Goal: Task Accomplishment & Management: Complete application form

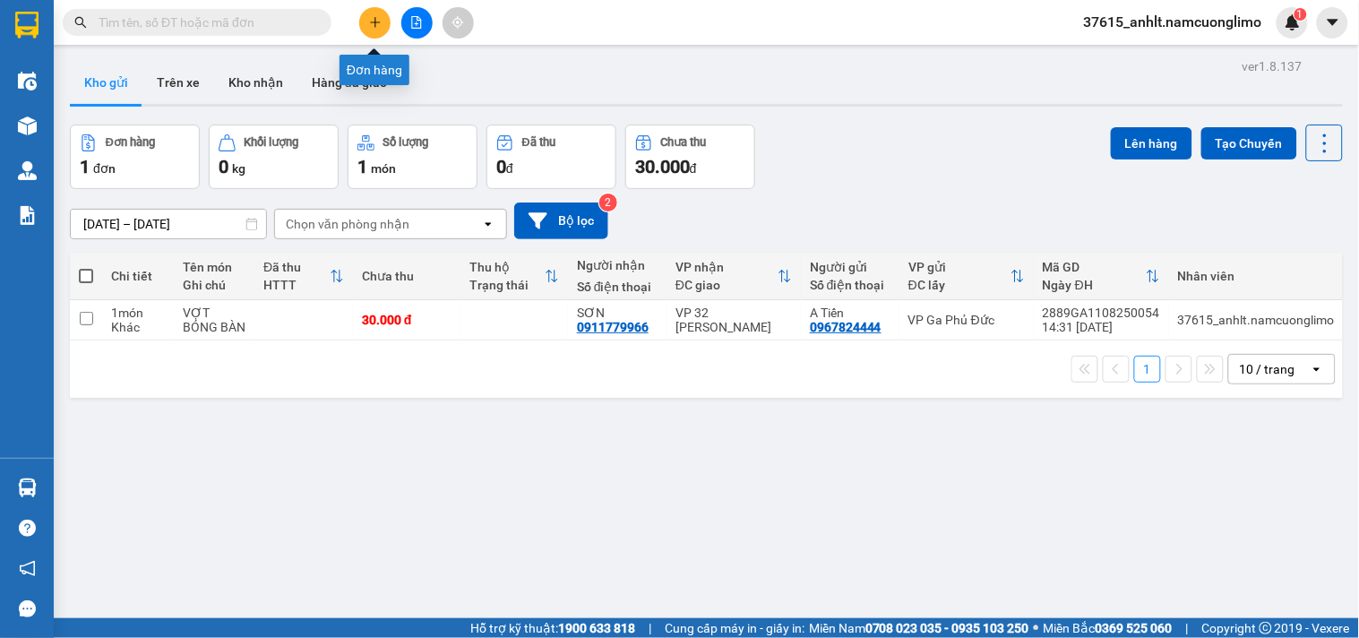
click at [374, 24] on icon "plus" at bounding box center [375, 22] width 13 height 13
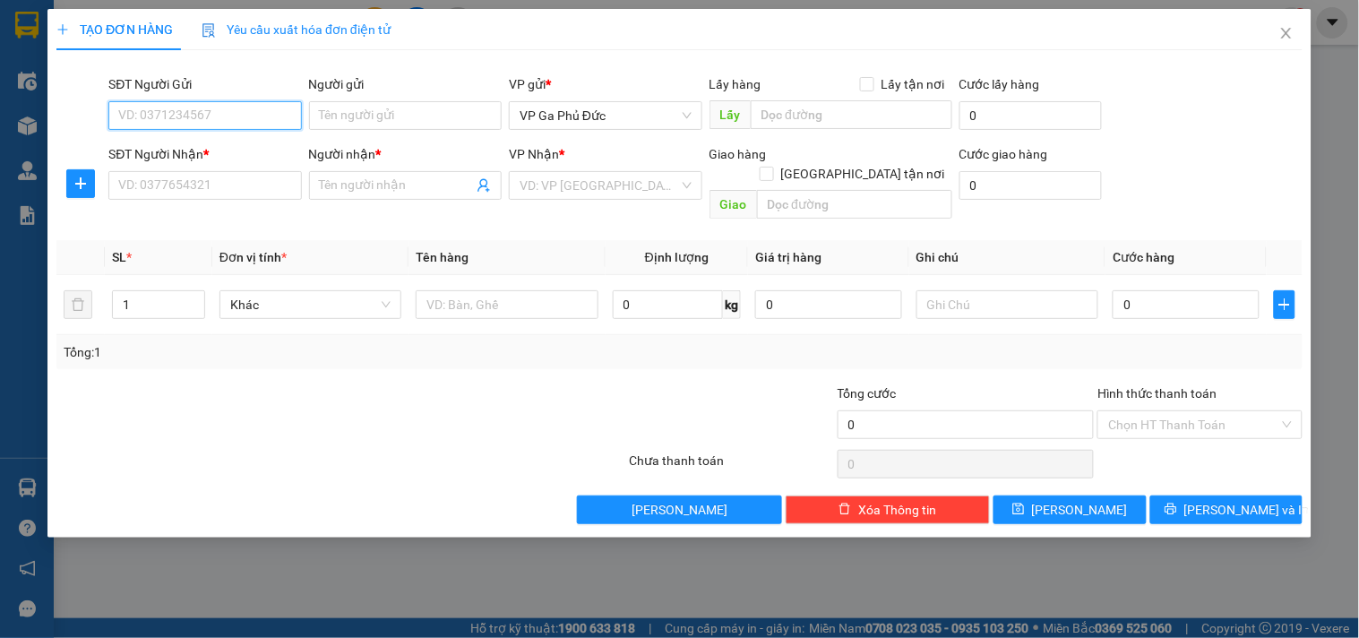
click at [185, 119] on input "SĐT Người Gửi" at bounding box center [204, 115] width 193 height 29
click at [206, 148] on div "0848501111 - DŨNG" at bounding box center [205, 152] width 172 height 20
type input "0848501111"
type input "DŨNG"
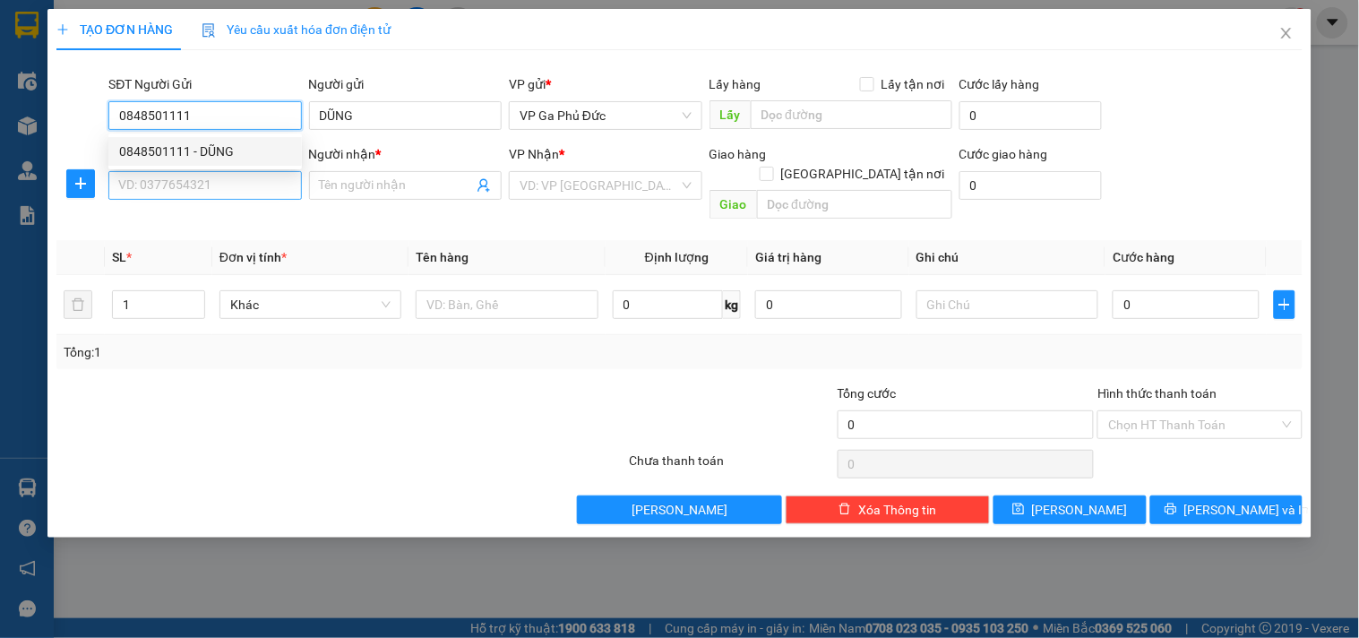
type input "0848501111"
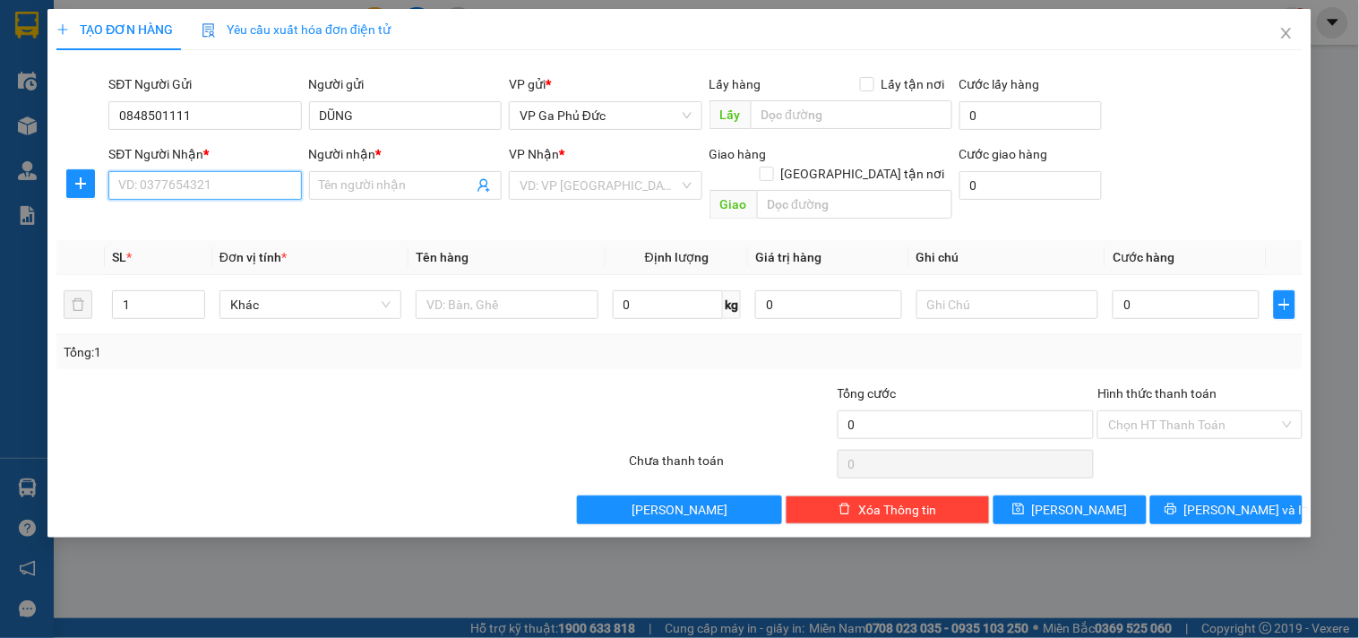
click at [227, 188] on input "SĐT Người Nhận *" at bounding box center [204, 185] width 193 height 29
click at [216, 254] on div "0374949897 - NHI" at bounding box center [205, 250] width 172 height 20
type input "0374949897"
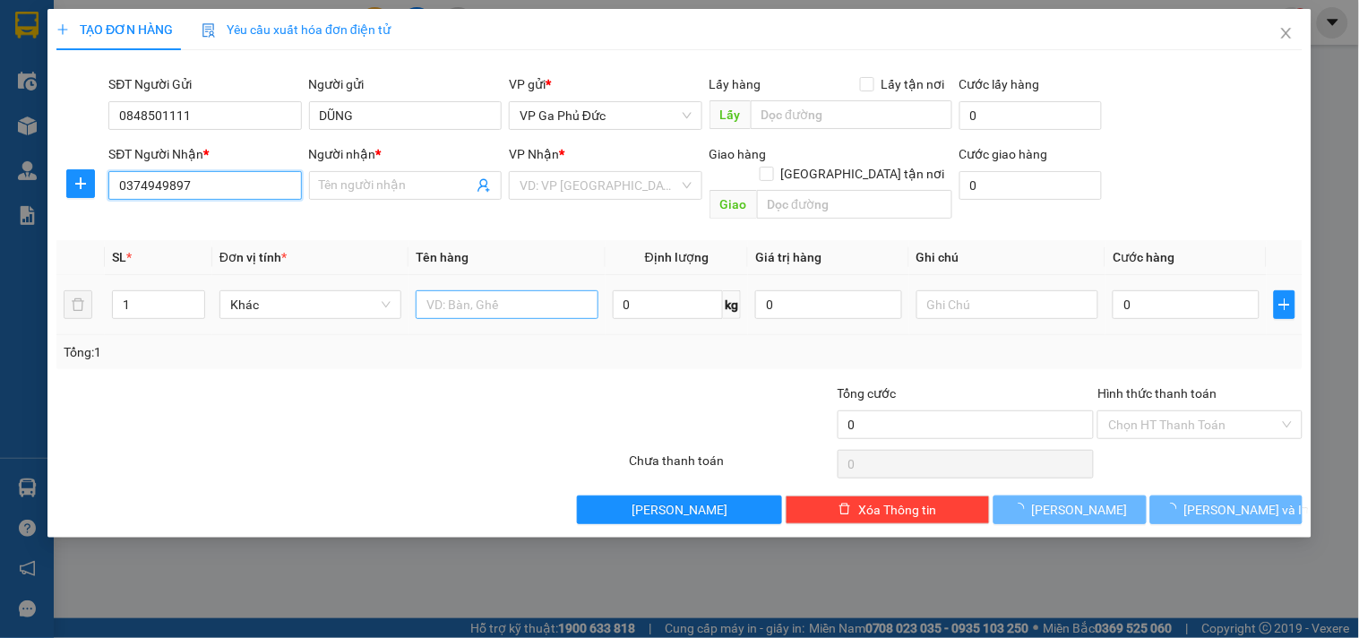
type input "NHI"
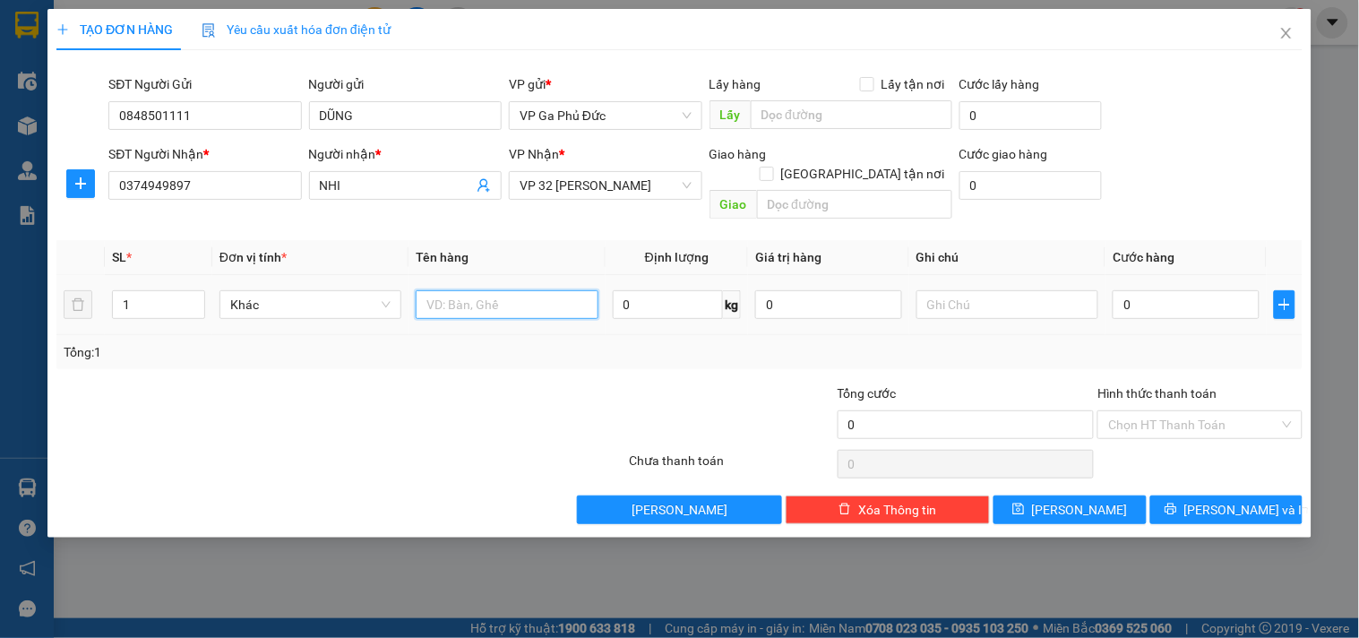
click at [463, 290] on input "text" at bounding box center [507, 304] width 182 height 29
type input "HS"
click at [1162, 290] on input "0" at bounding box center [1186, 304] width 147 height 29
type input "3"
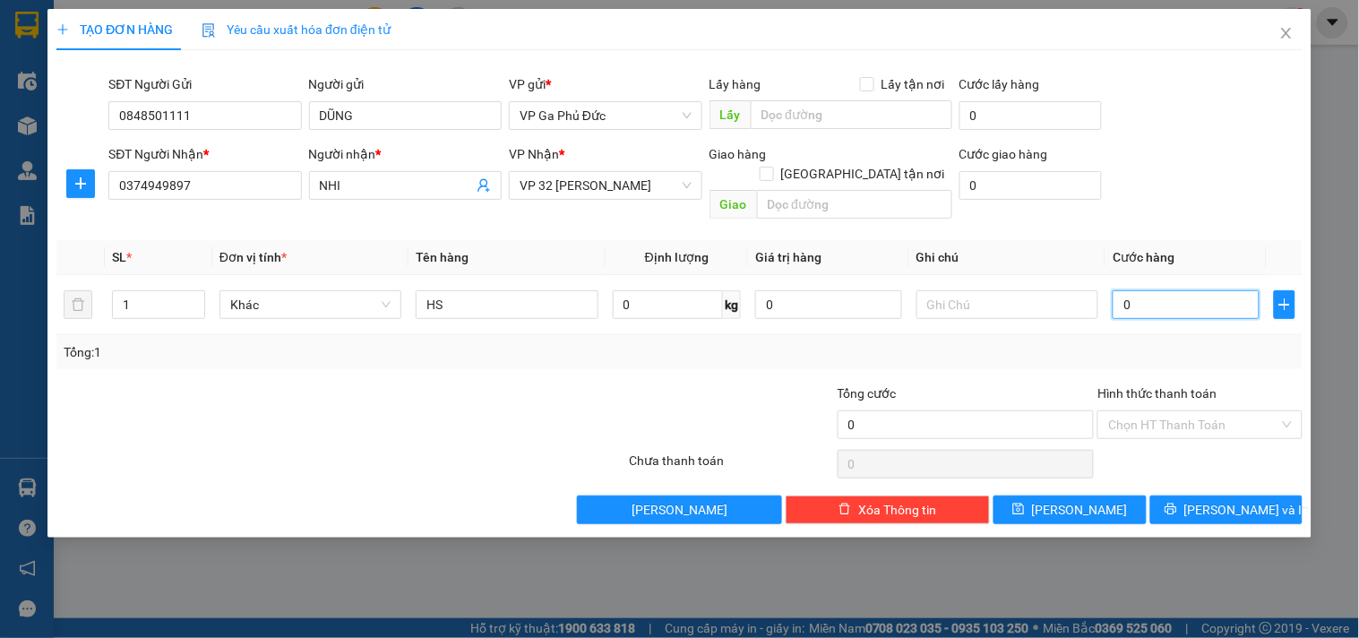
type input "3"
type input "30"
type input "30.000"
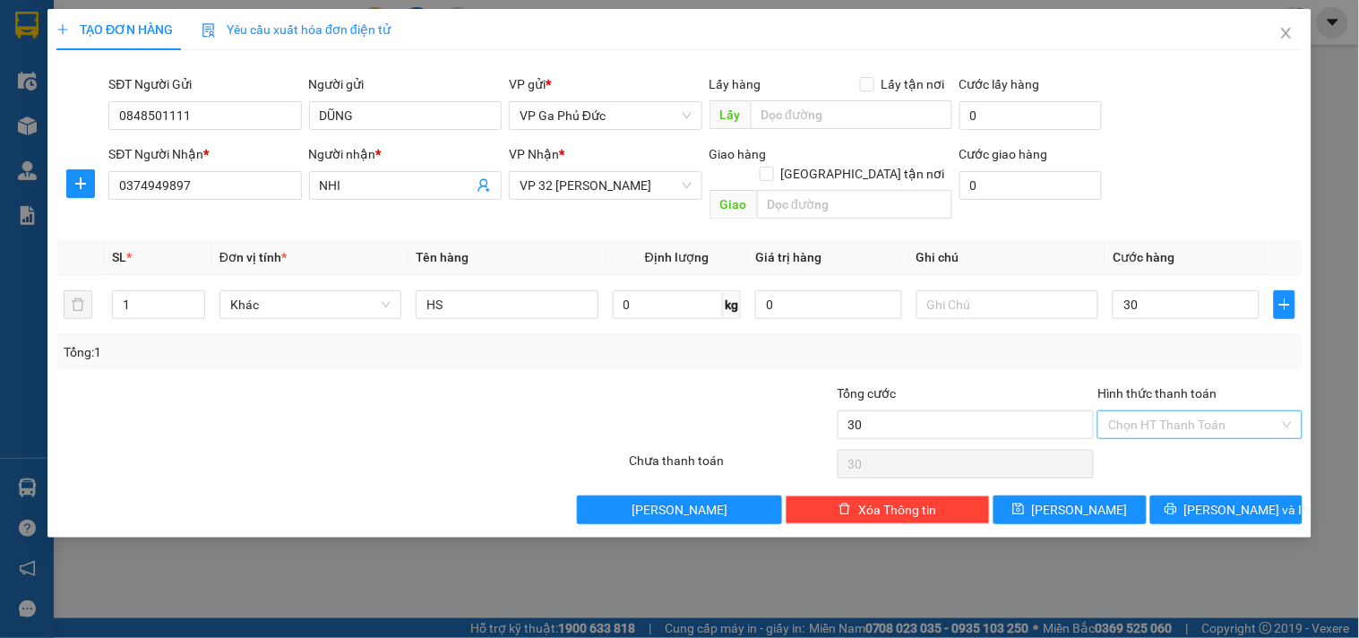
type input "30.000"
click at [1219, 411] on input "Hình thức thanh toán" at bounding box center [1193, 424] width 170 height 27
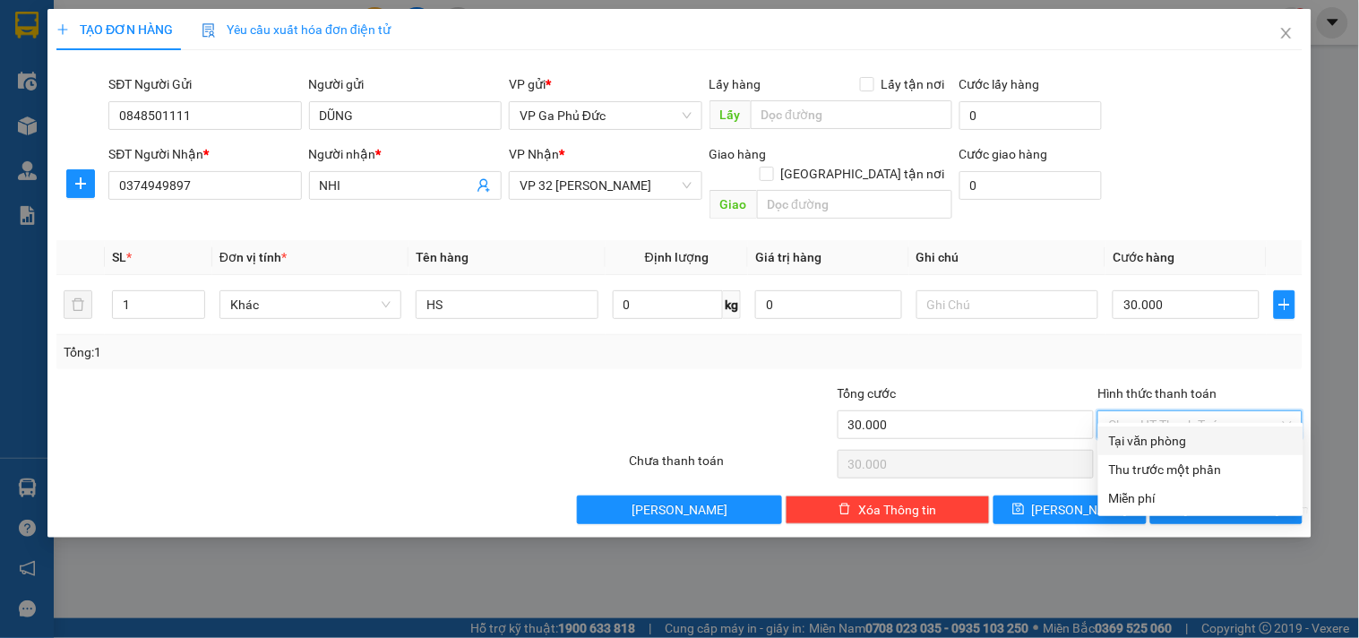
click at [1176, 446] on div "Tại văn phòng" at bounding box center [1201, 441] width 184 height 20
type input "0"
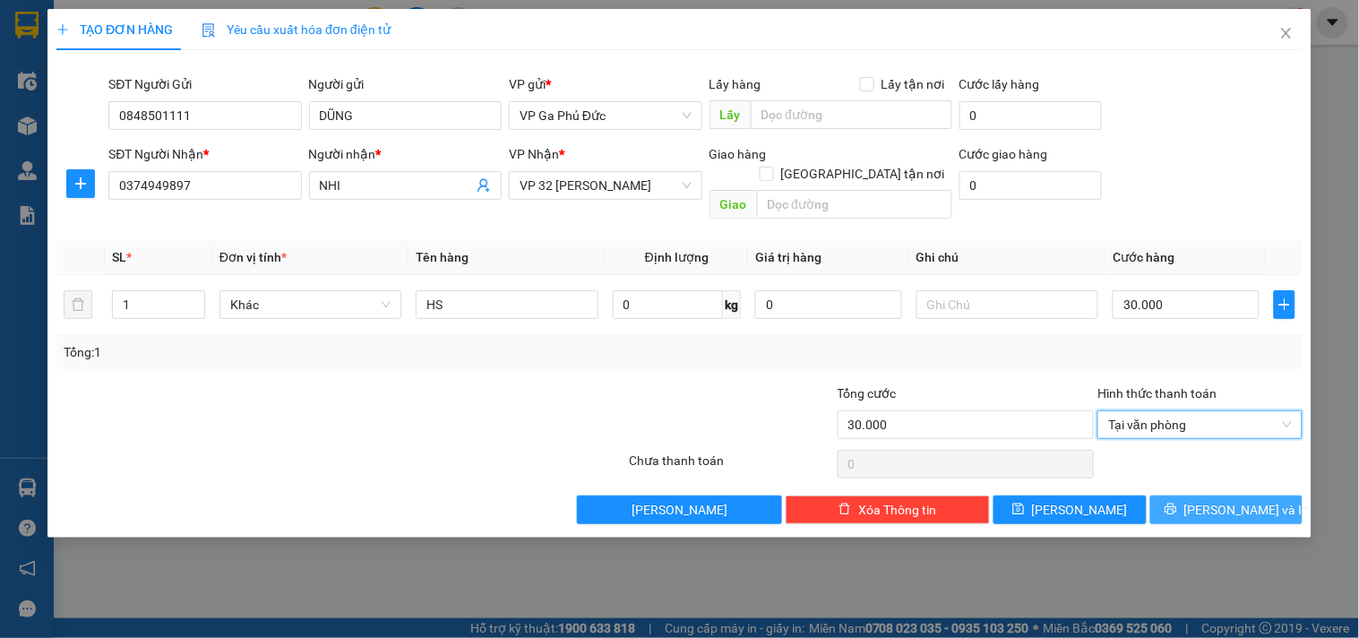
click at [1189, 496] on button "[PERSON_NAME] và In" at bounding box center [1226, 510] width 152 height 29
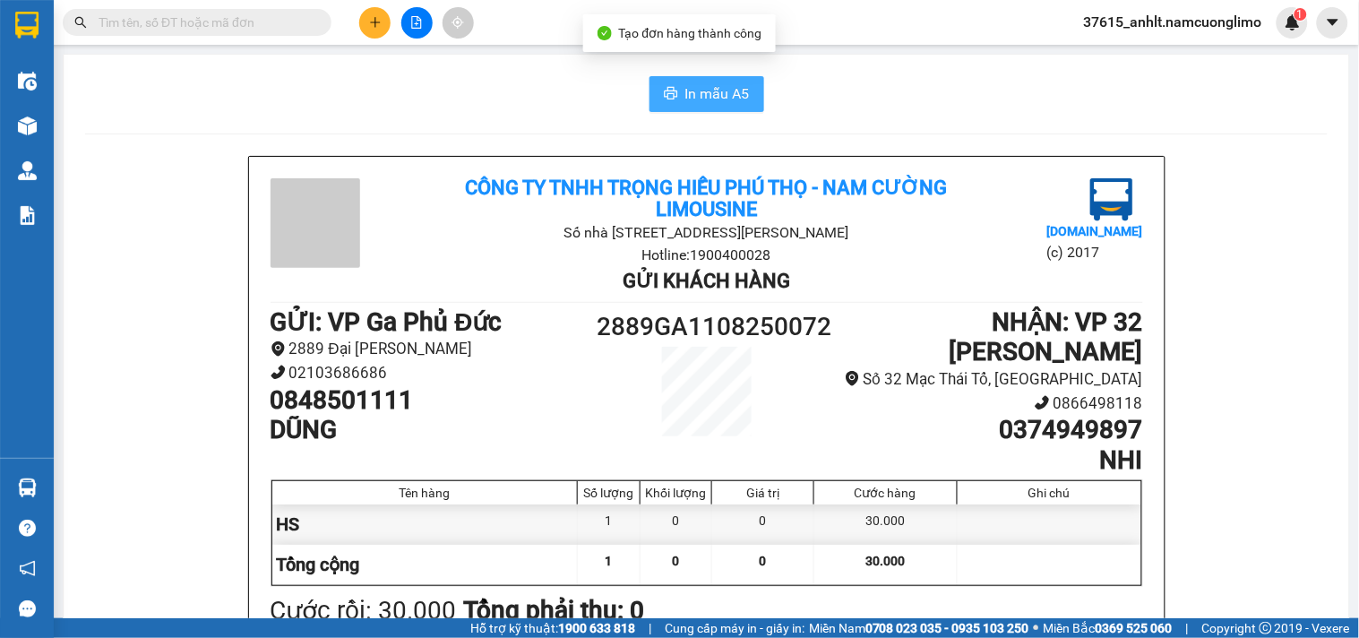
click at [714, 99] on span "In mẫu A5" at bounding box center [717, 93] width 65 height 22
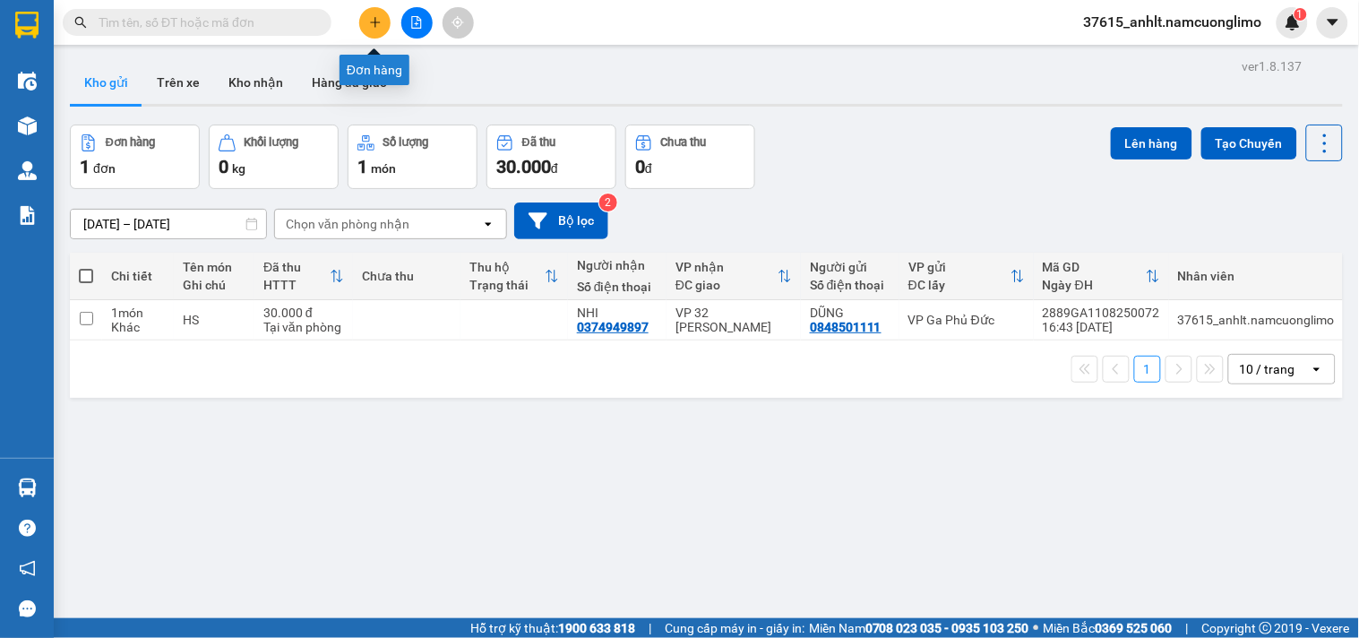
click at [371, 16] on icon "plus" at bounding box center [375, 22] width 13 height 13
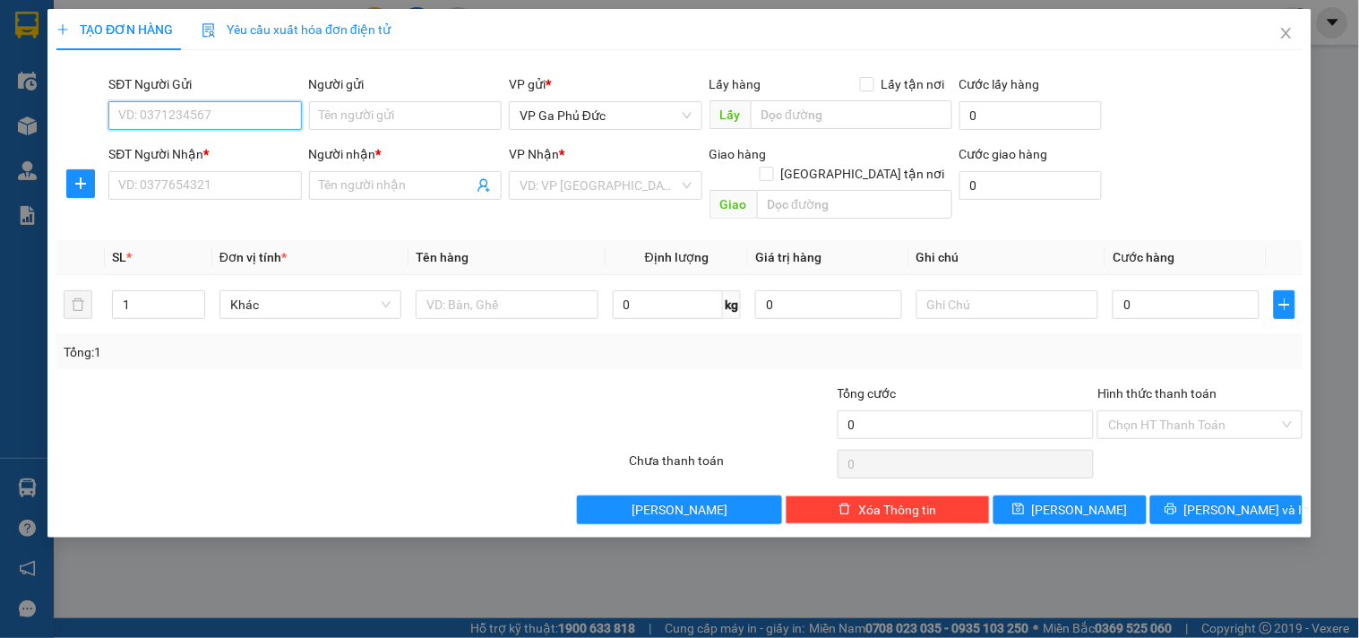
click at [213, 114] on input "SĐT Người Gửi" at bounding box center [204, 115] width 193 height 29
type input "0904279359"
click at [263, 156] on div "0904279359 - BS HƯƠNG" at bounding box center [205, 152] width 172 height 20
type input "BS HƯƠNG"
type input "0904279359"
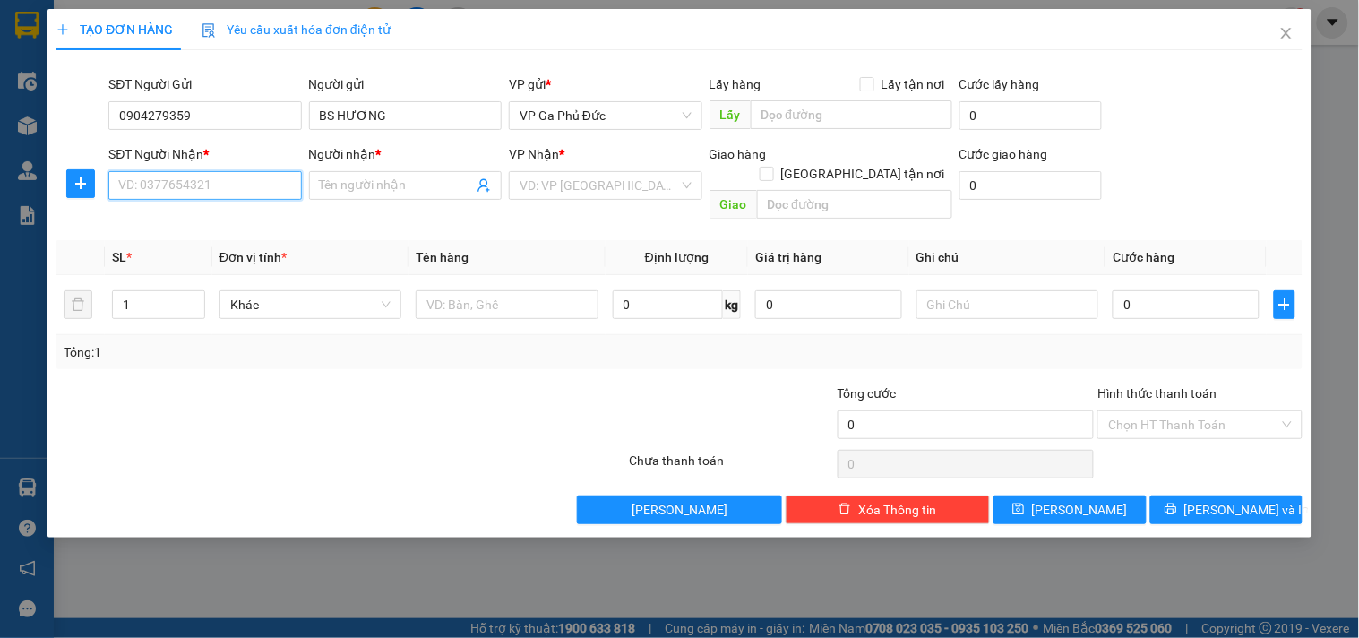
click at [202, 189] on input "SĐT Người Nhận *" at bounding box center [204, 185] width 193 height 29
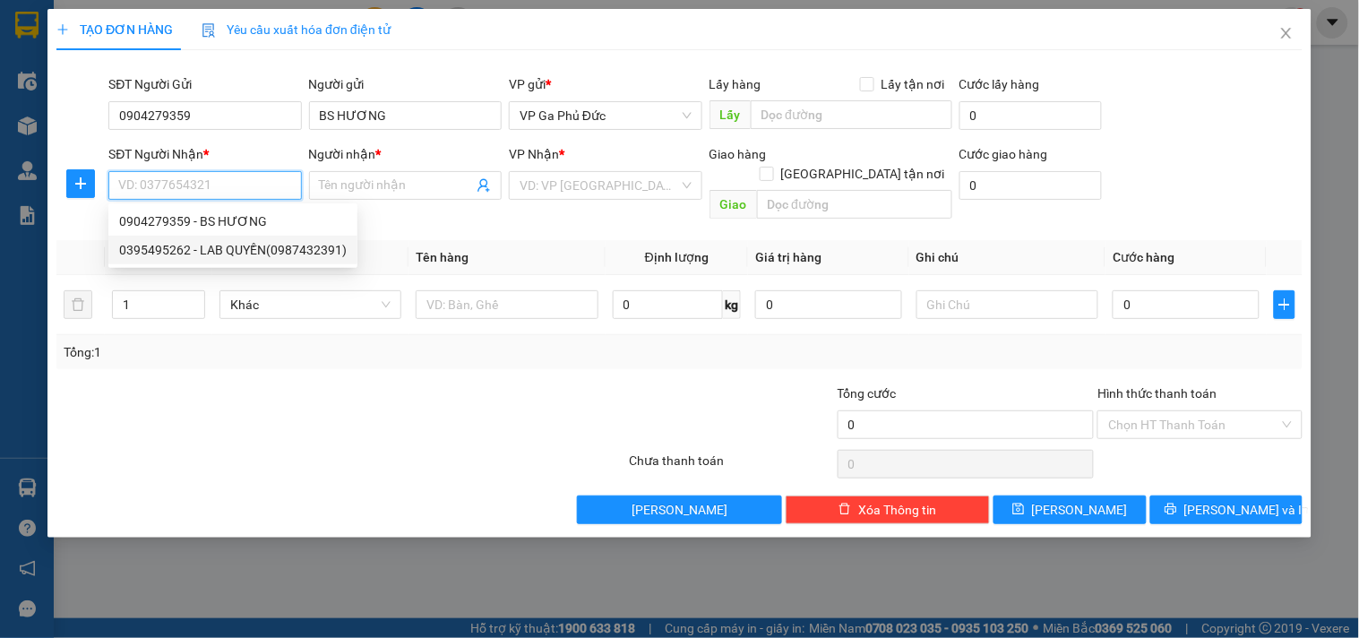
click at [237, 256] on div "0395495262 - LAB QUYỀN(0987432391)" at bounding box center [233, 250] width 228 height 20
type input "0395495262"
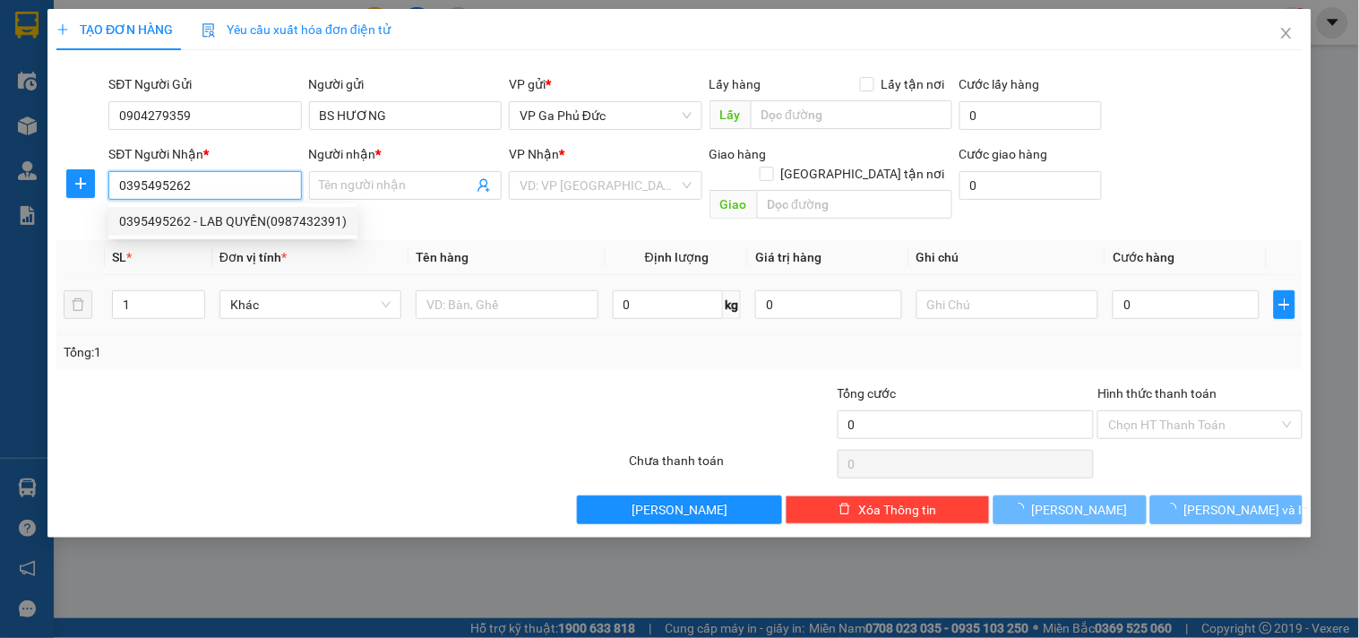
type input "LAB QUYỀN(0987432391)"
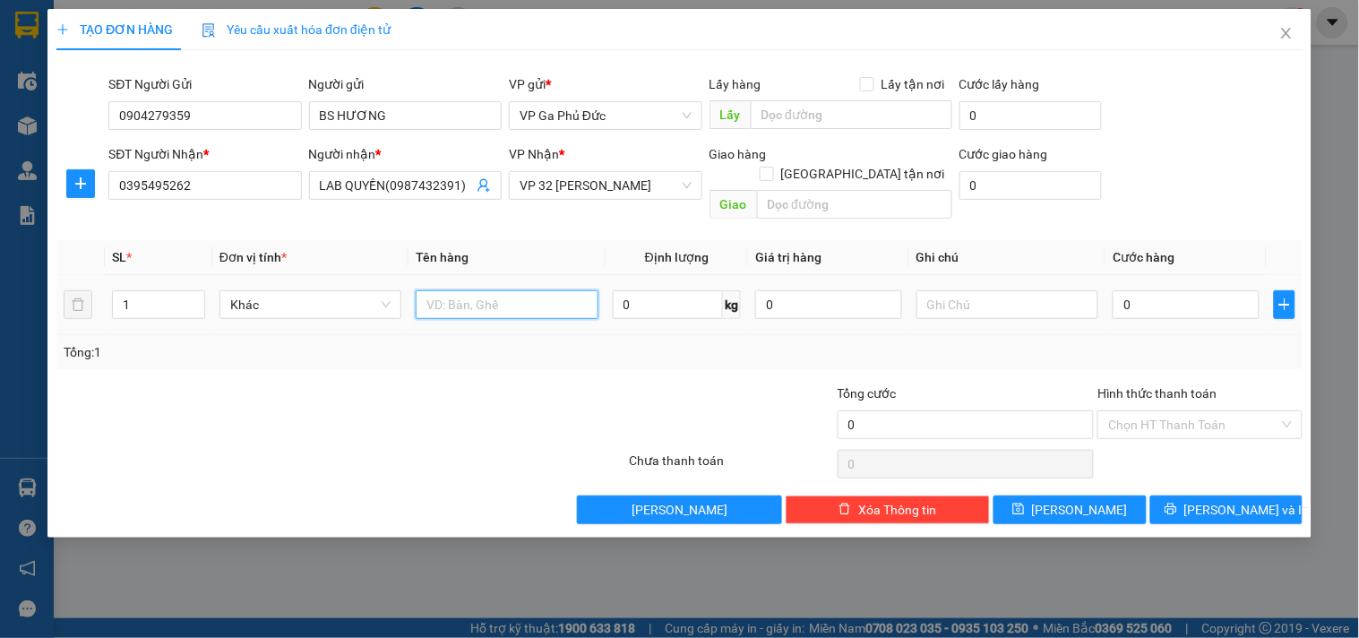
click at [464, 290] on input "text" at bounding box center [507, 304] width 182 height 29
type input "MR"
click at [1148, 290] on input "0" at bounding box center [1186, 304] width 147 height 29
type input "3"
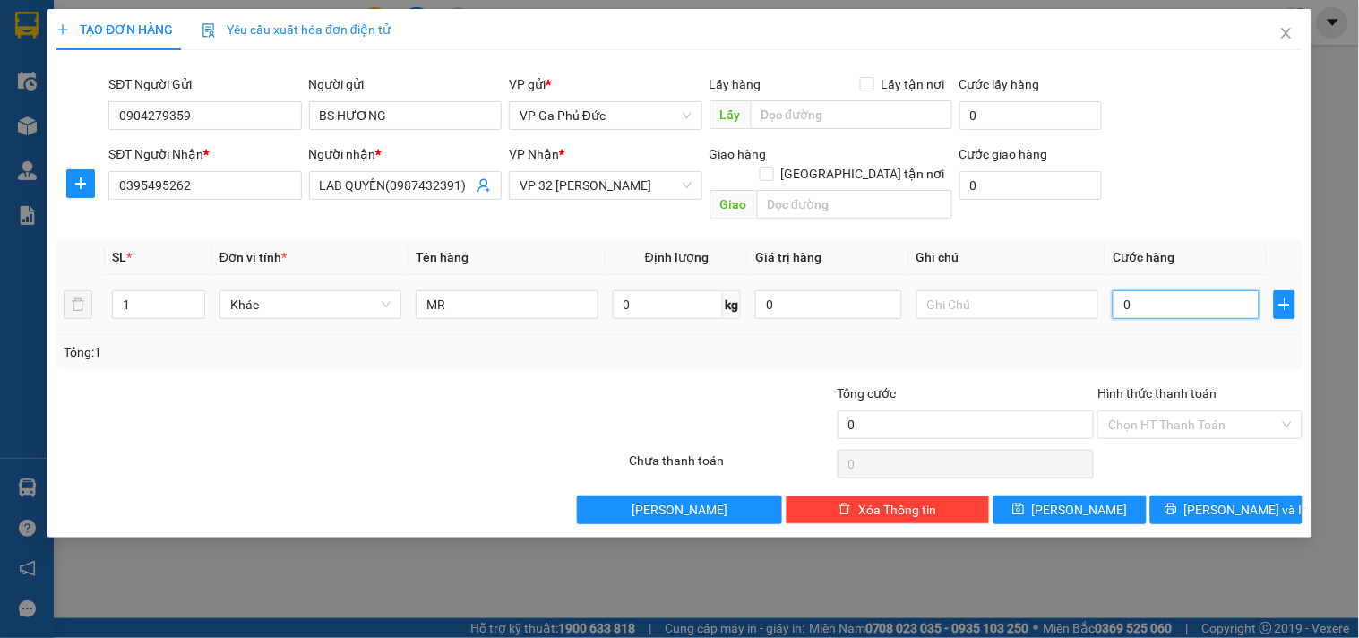
type input "3"
type input "35"
type input "350"
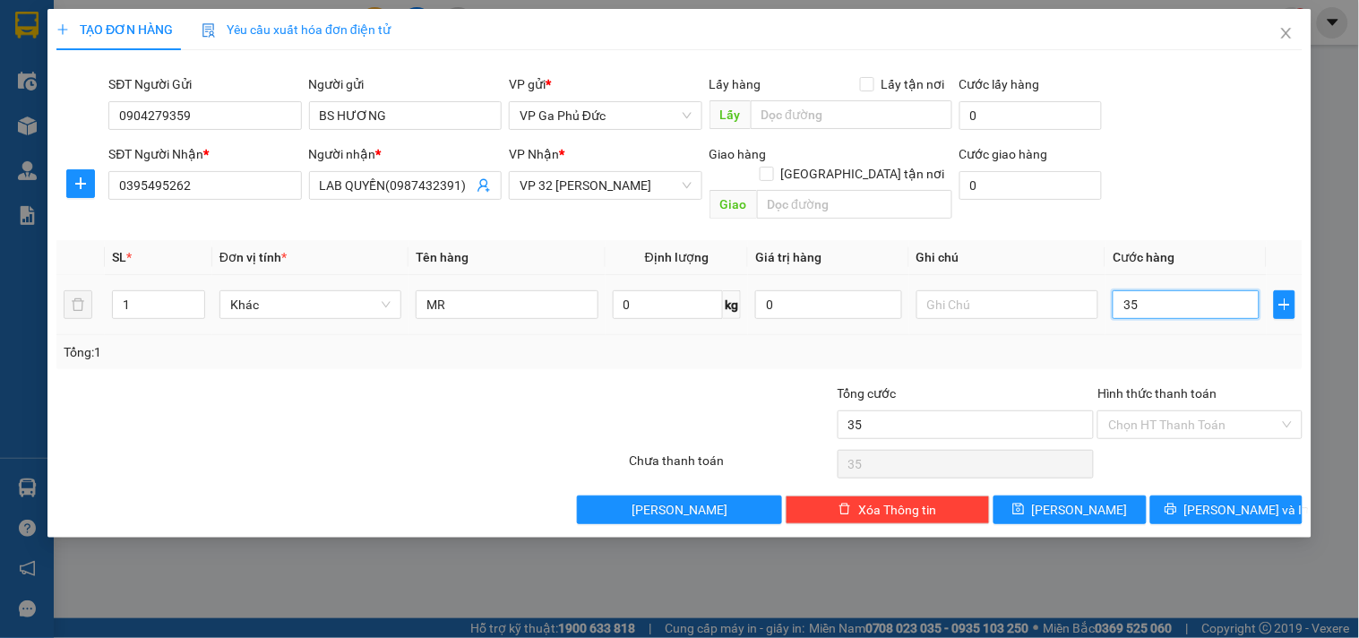
type input "350"
type input "3.500"
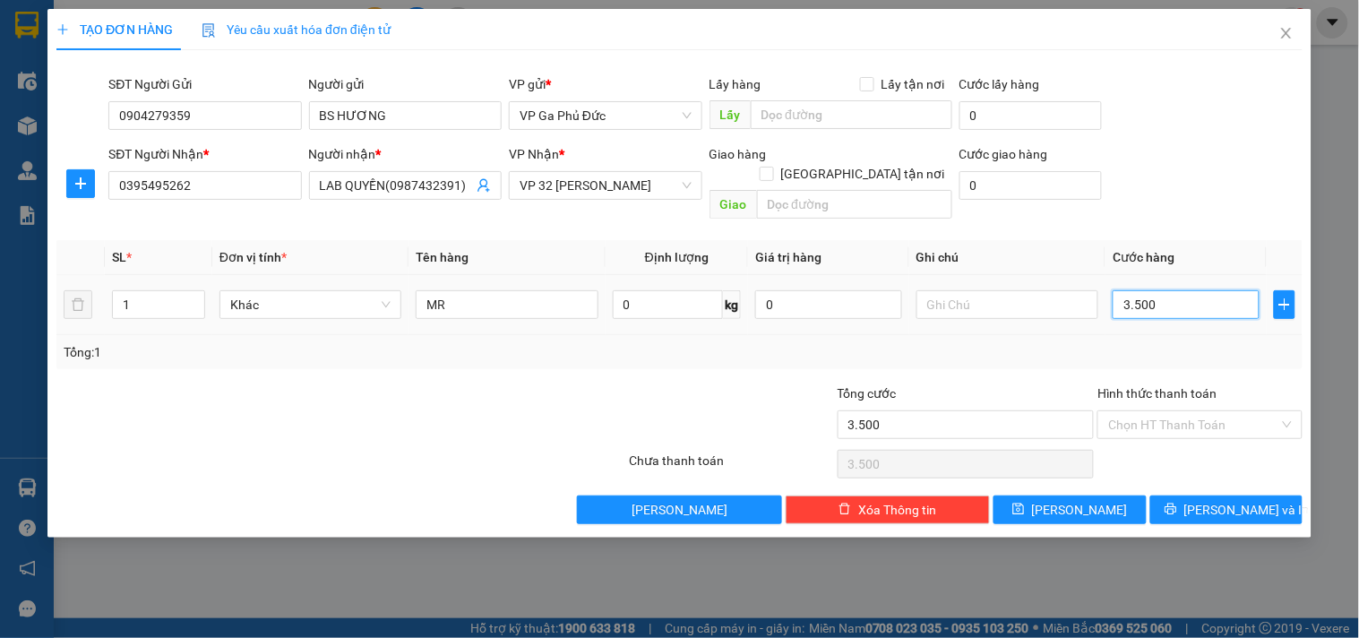
type input "35.000"
click at [1220, 500] on span "[PERSON_NAME] và In" at bounding box center [1247, 510] width 125 height 20
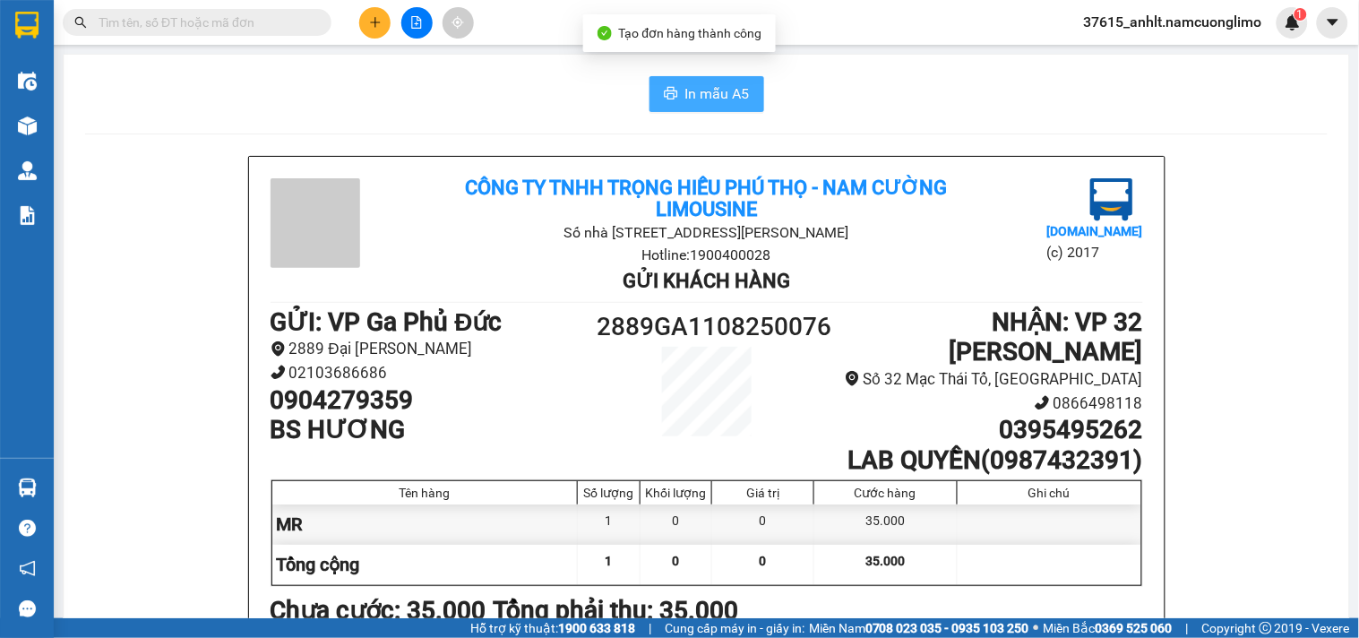
click at [703, 103] on span "In mẫu A5" at bounding box center [717, 93] width 65 height 22
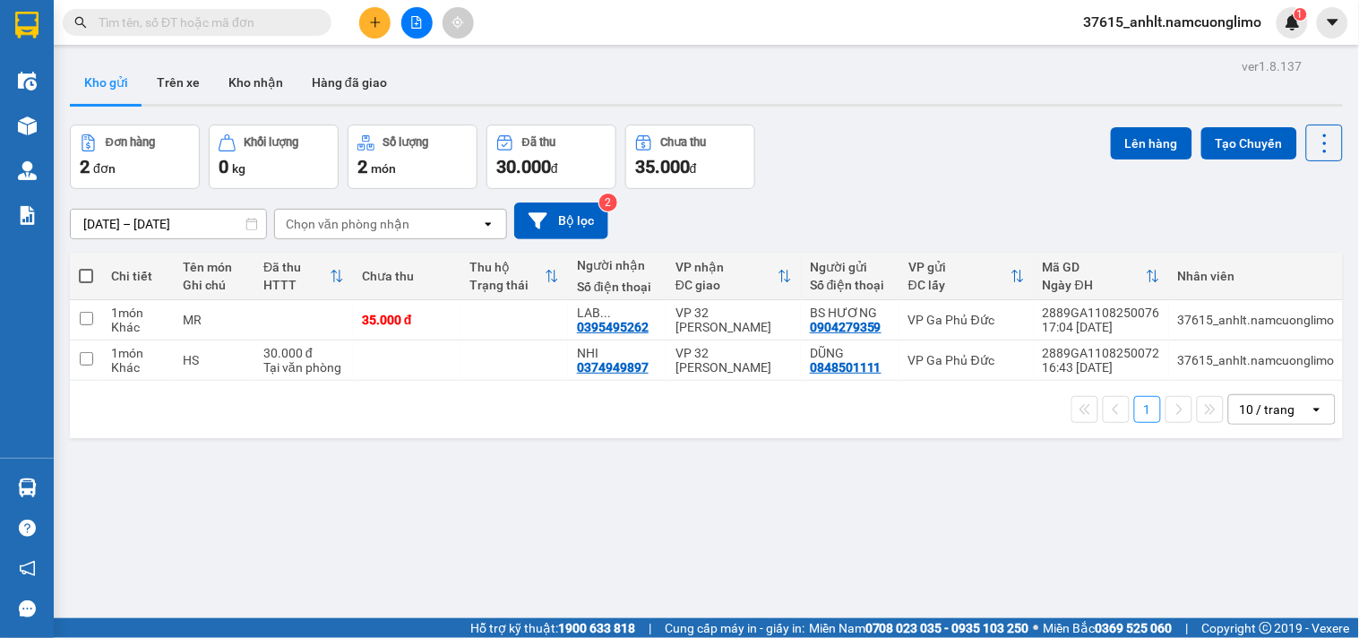
click at [374, 23] on icon "plus" at bounding box center [375, 22] width 13 height 13
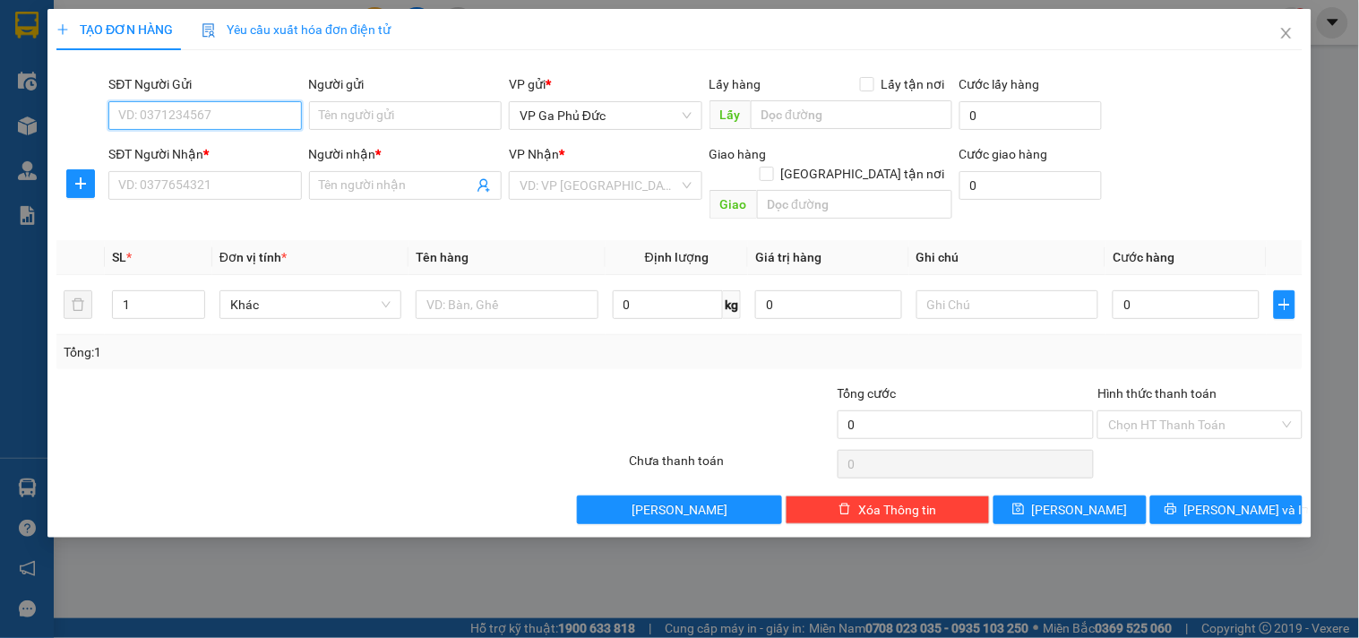
click at [233, 117] on input "SĐT Người Gửi" at bounding box center [204, 115] width 193 height 29
type input "0986908956"
click at [207, 148] on div "0986908956 - C HÀ" at bounding box center [205, 152] width 172 height 20
type input "C HÀ"
type input "0986908956"
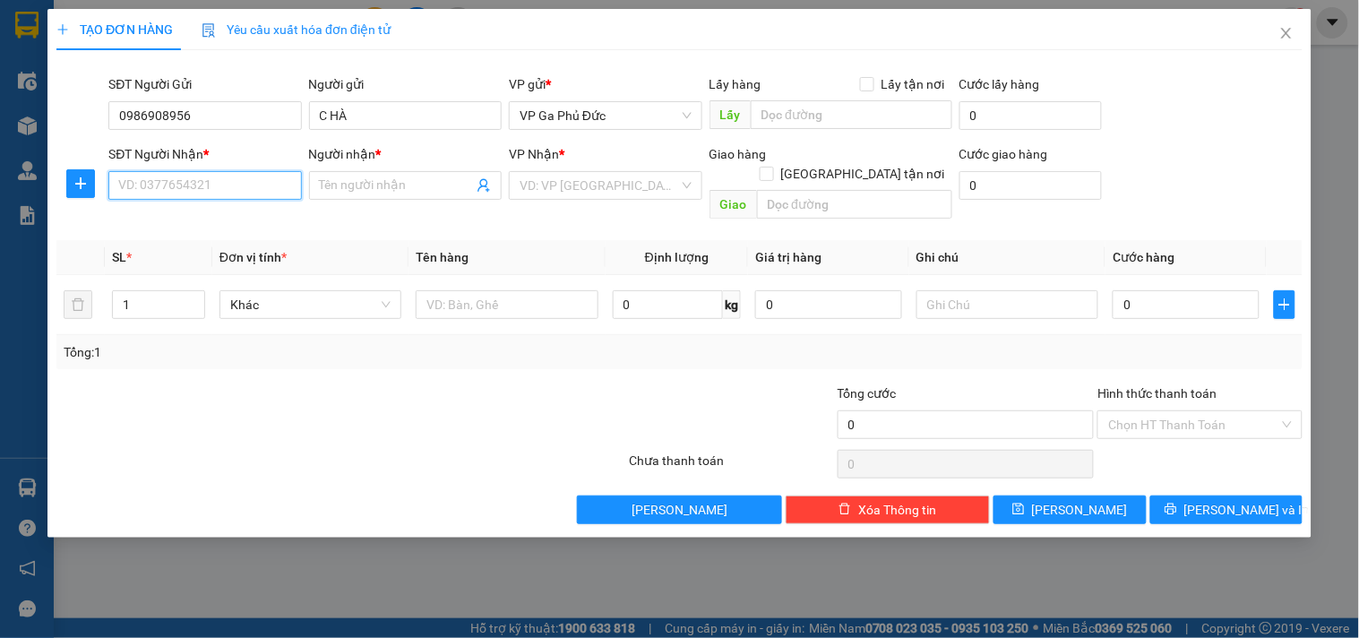
click at [220, 191] on input "SĐT Người Nhận *" at bounding box center [204, 185] width 193 height 29
click at [238, 252] on div "0978771469 - PHƯƠNG" at bounding box center [205, 250] width 172 height 20
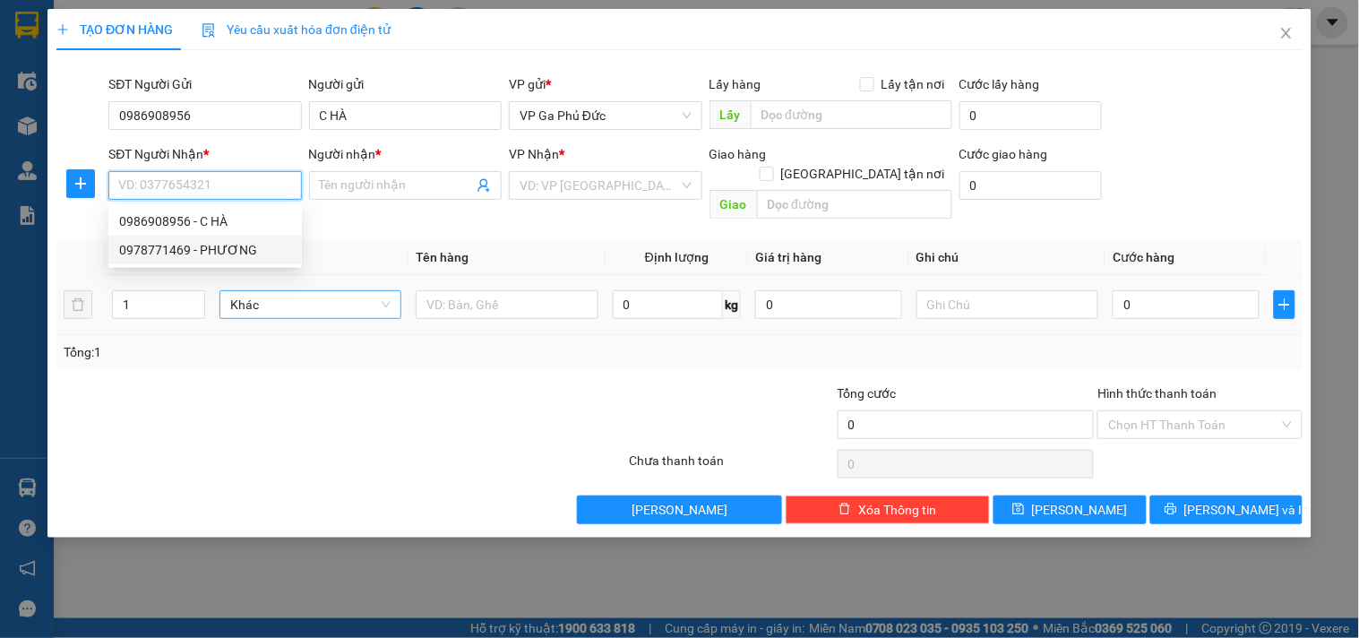
type input "0978771469"
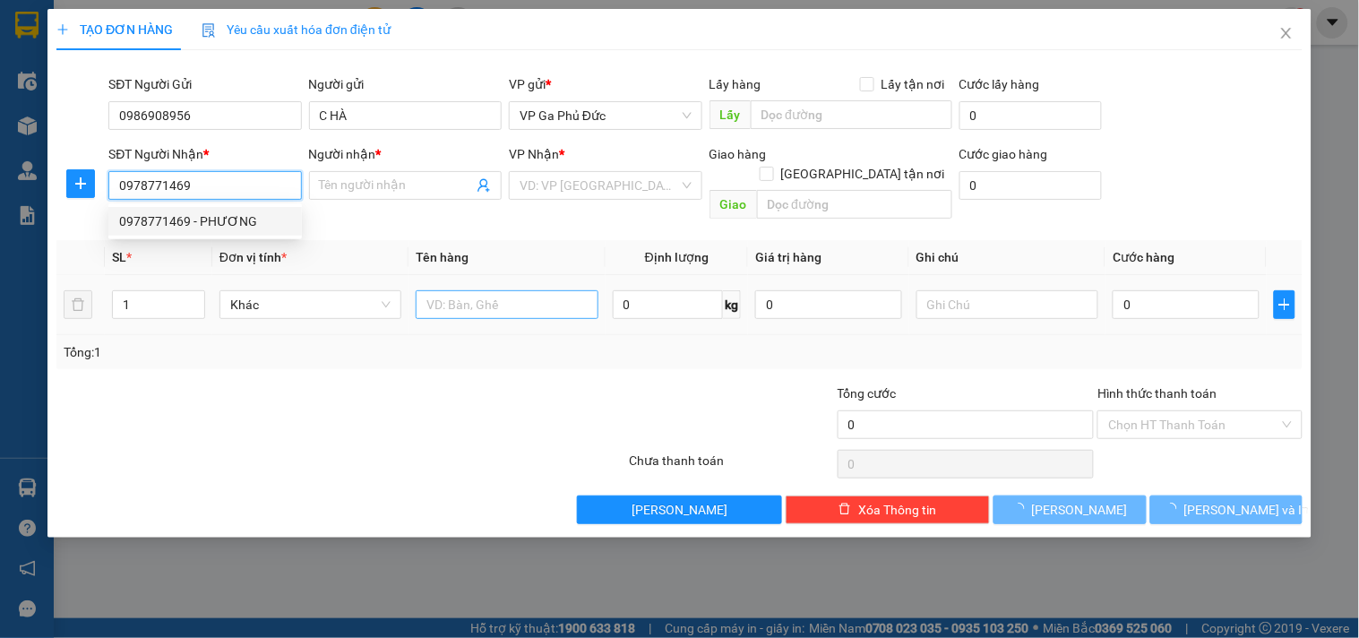
type input "PHƯƠNG"
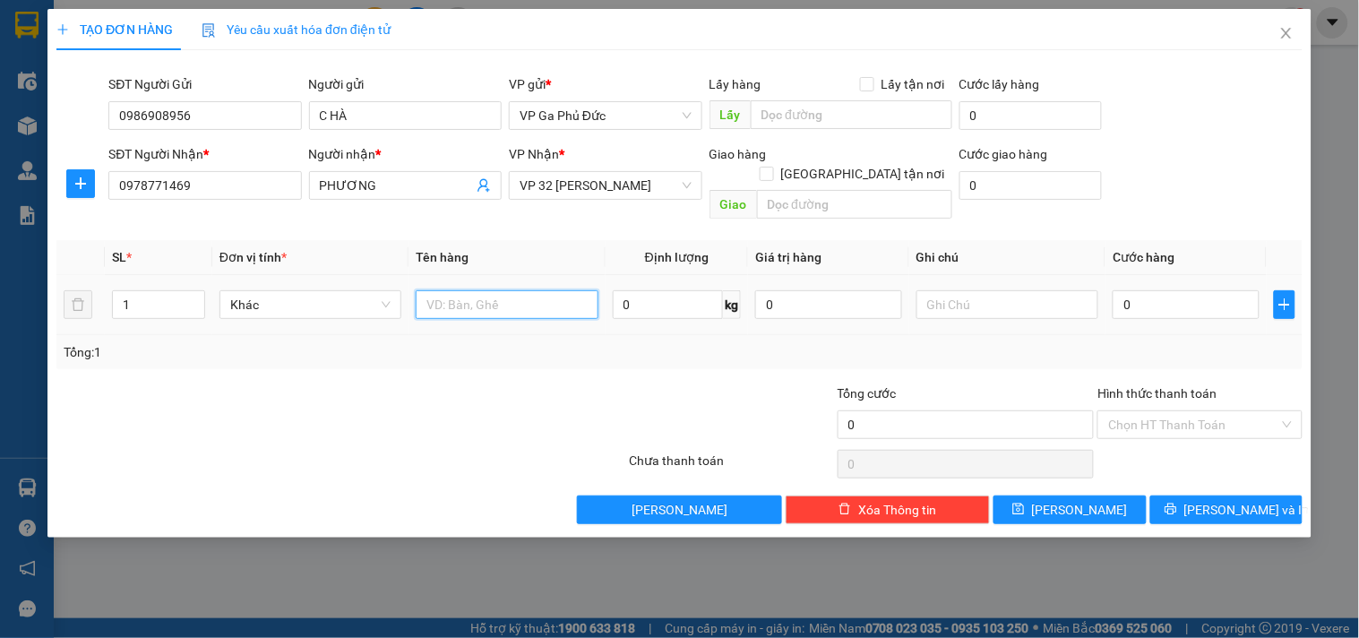
click at [451, 290] on input "text" at bounding box center [507, 304] width 182 height 29
type input "HS"
click at [1166, 294] on input "0" at bounding box center [1186, 304] width 147 height 29
type input "3"
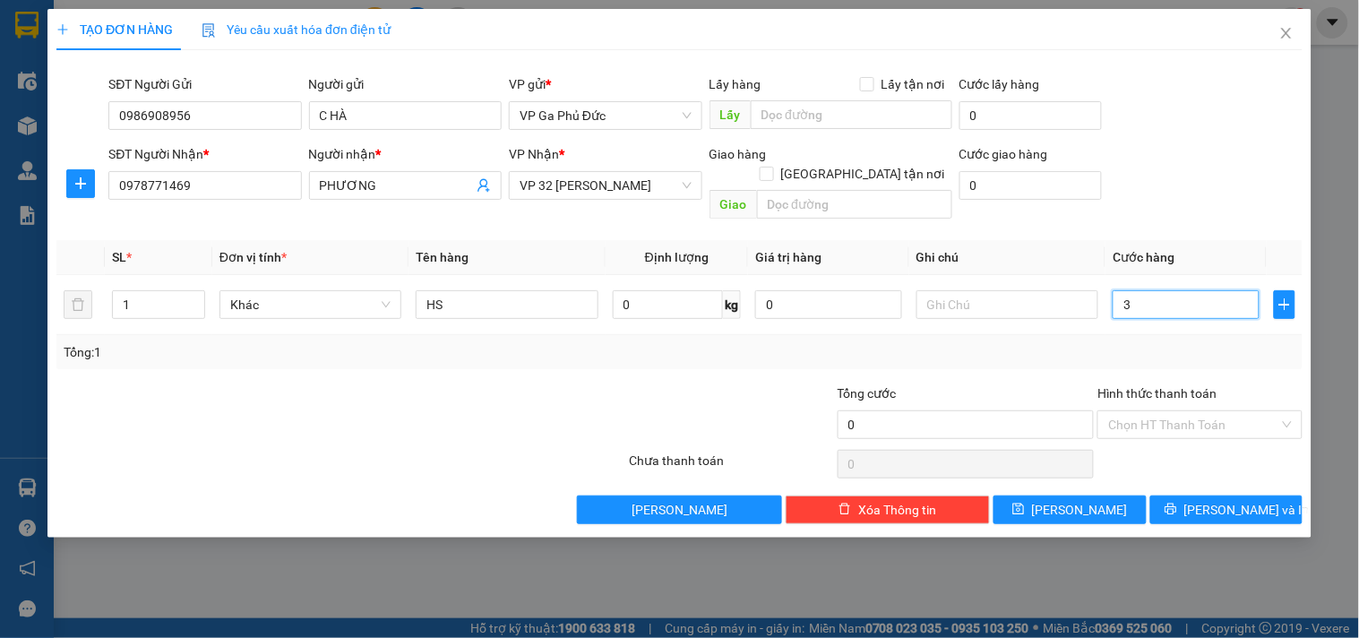
type input "3"
type input "30"
click at [1212, 500] on span "[PERSON_NAME] và In" at bounding box center [1247, 510] width 125 height 20
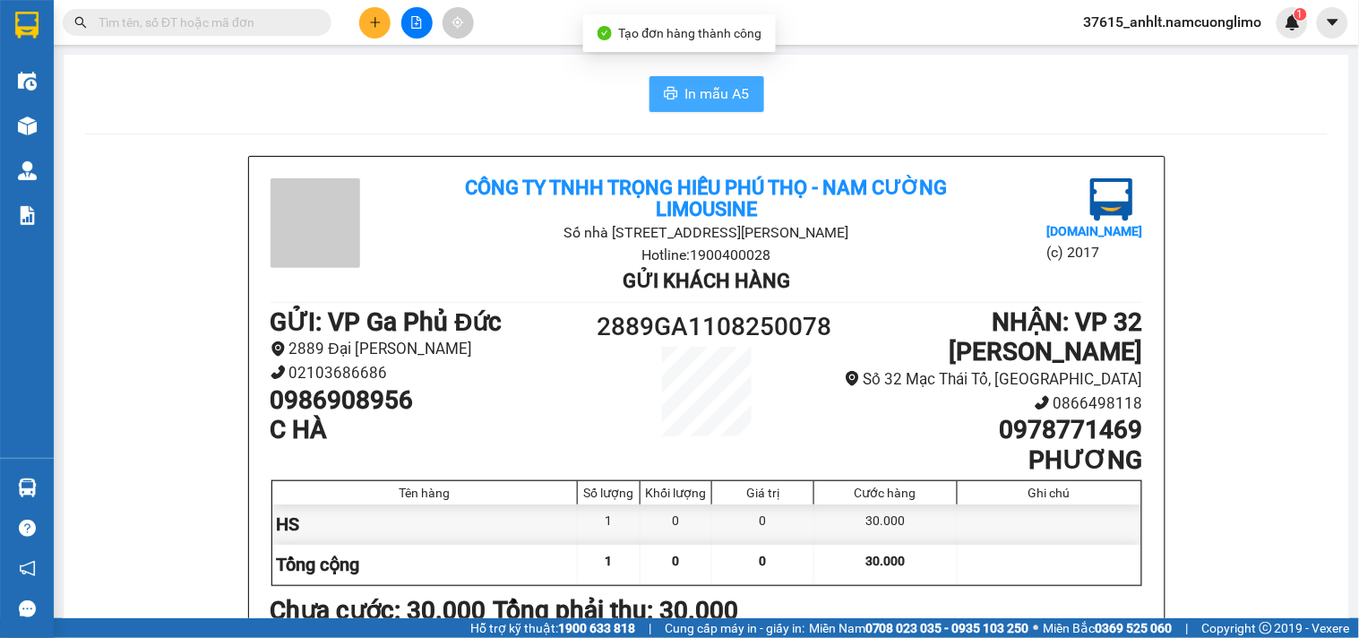
click at [713, 105] on button "In mẫu A5" at bounding box center [707, 94] width 115 height 36
